Goal: Information Seeking & Learning: Learn about a topic

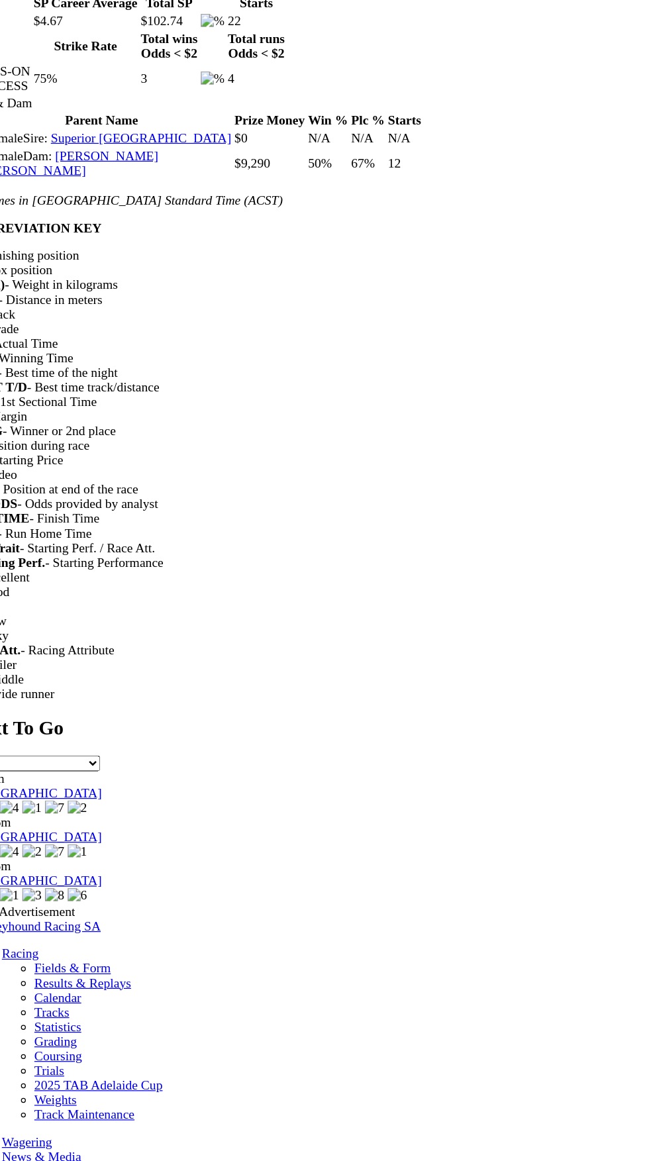
scroll to position [1502, 0]
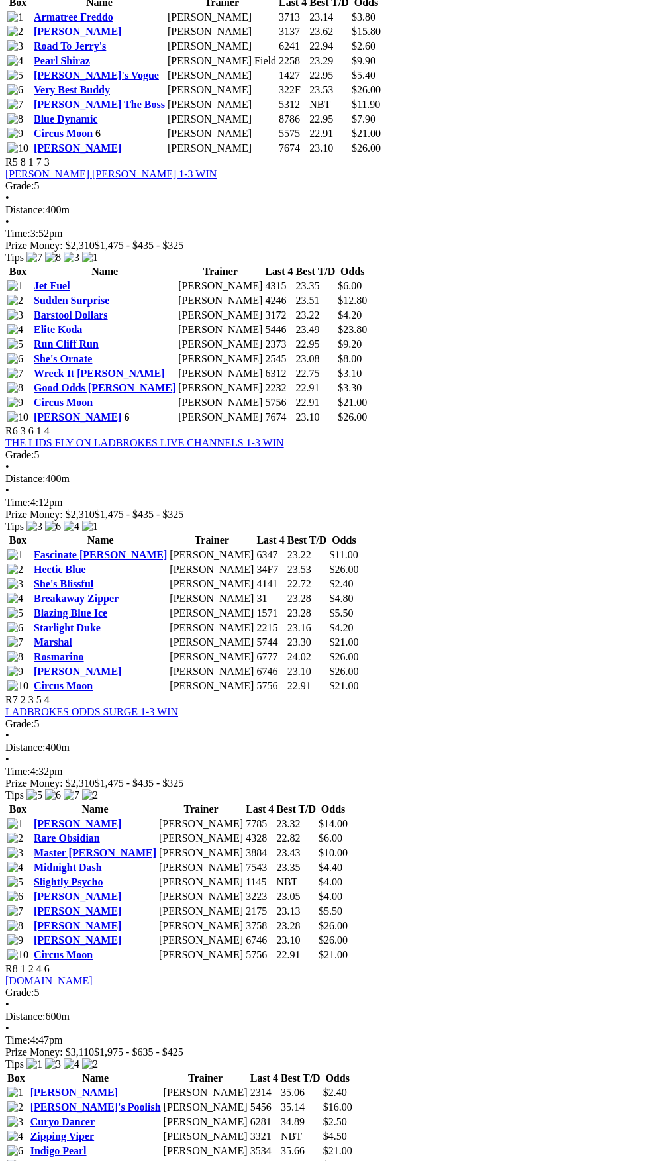
scroll to position [1574, 0]
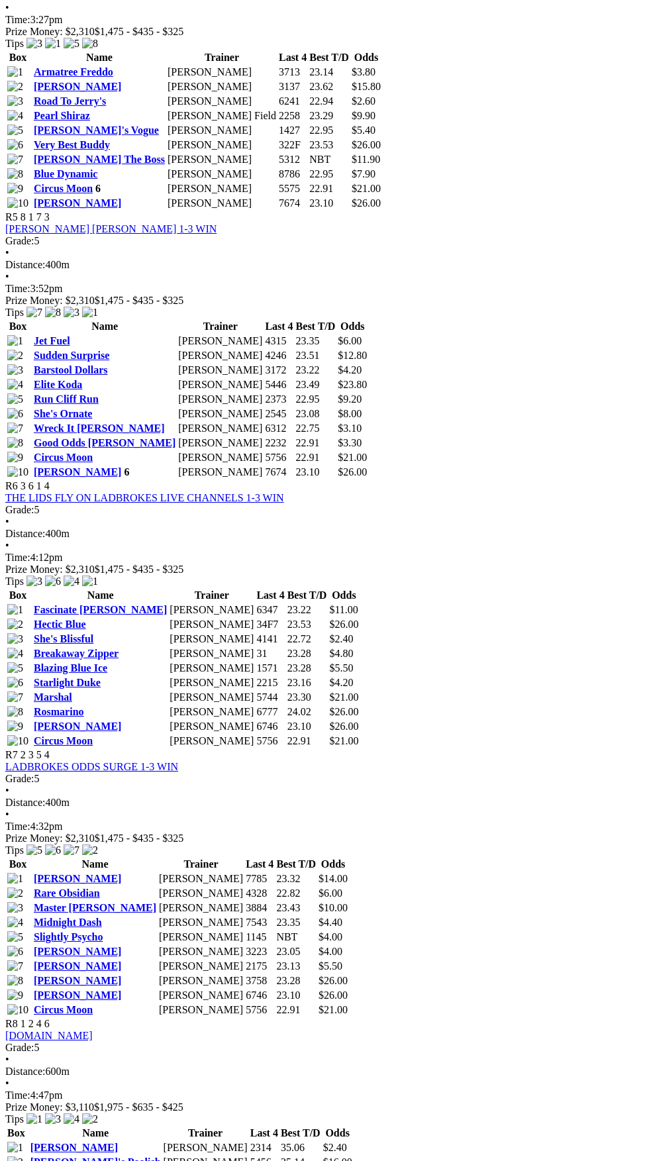
scroll to position [1507, 0]
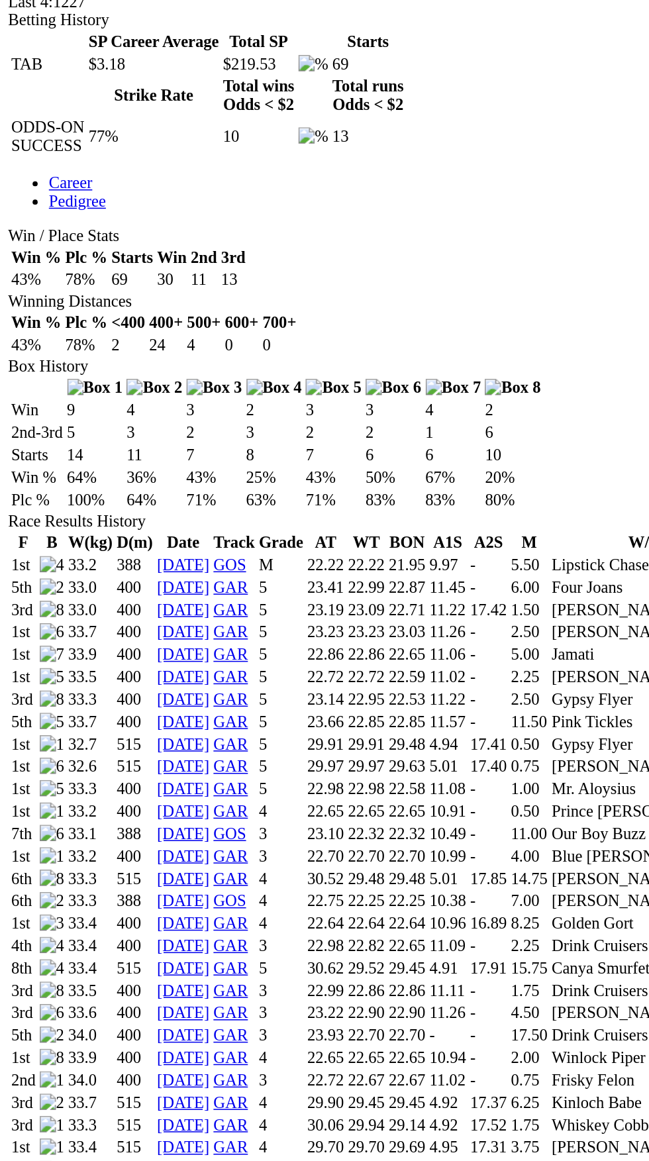
scroll to position [632, 0]
